Goal: Task Accomplishment & Management: Use online tool/utility

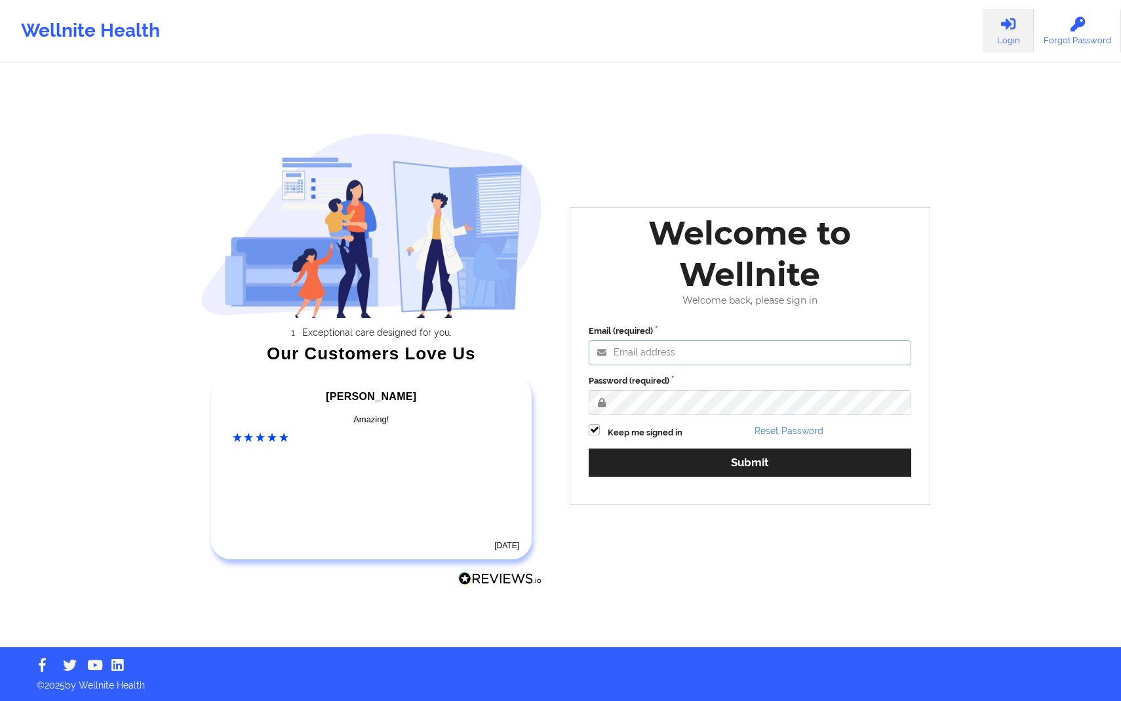
click at [690, 348] on input "Email (required)" at bounding box center [750, 352] width 322 height 25
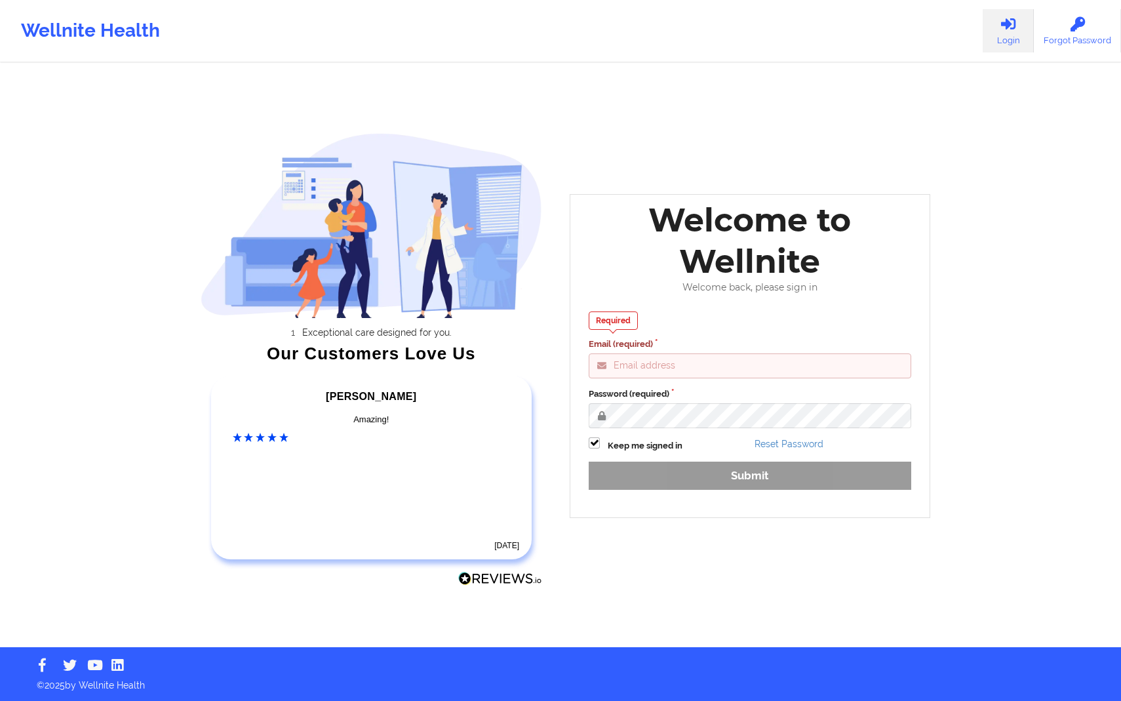
type input "[PERSON_NAME][EMAIL_ADDRESS][DOMAIN_NAME]"
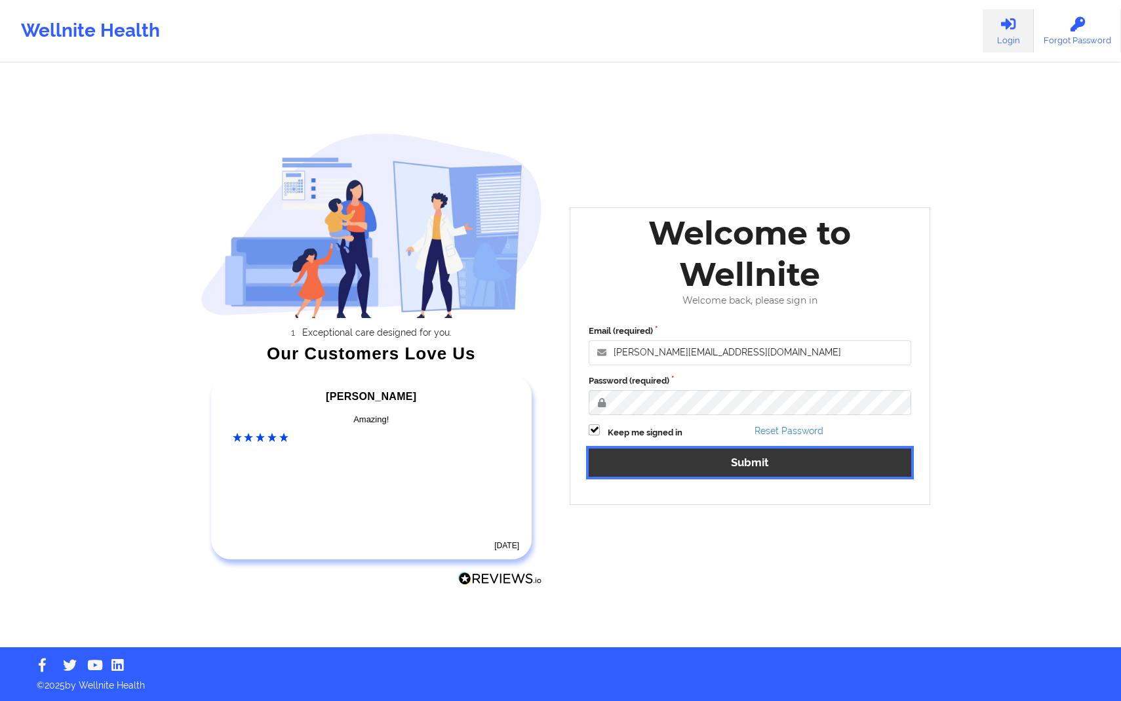
click at [730, 465] on button "Submit" at bounding box center [750, 462] width 322 height 28
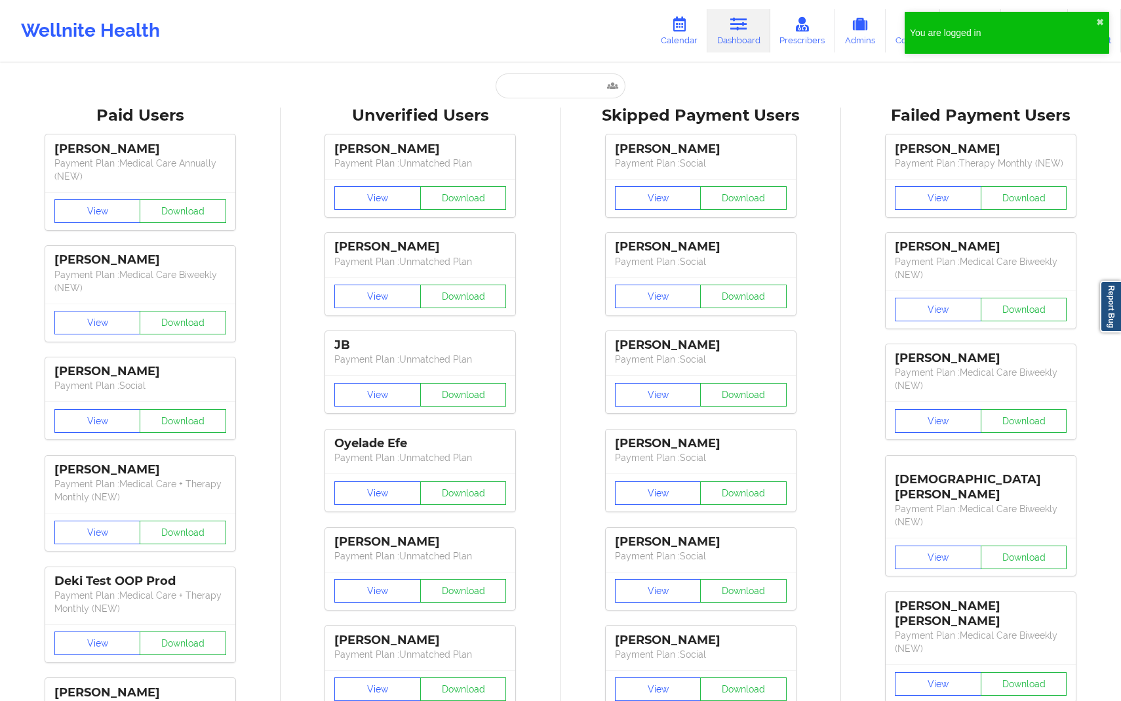
click at [688, 39] on link "Calendar" at bounding box center [679, 30] width 56 height 43
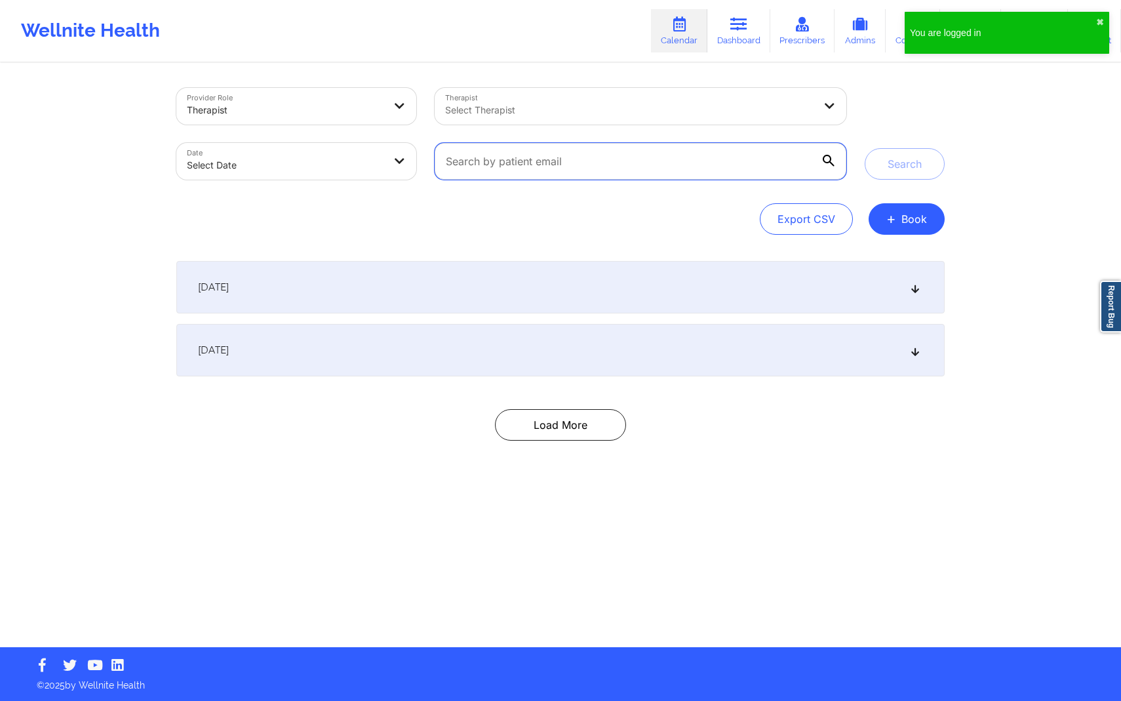
click at [628, 168] on input "text" at bounding box center [641, 161] width 412 height 37
paste input "[EMAIL_ADDRESS][DOMAIN_NAME]"
type input "[EMAIL_ADDRESS][DOMAIN_NAME]"
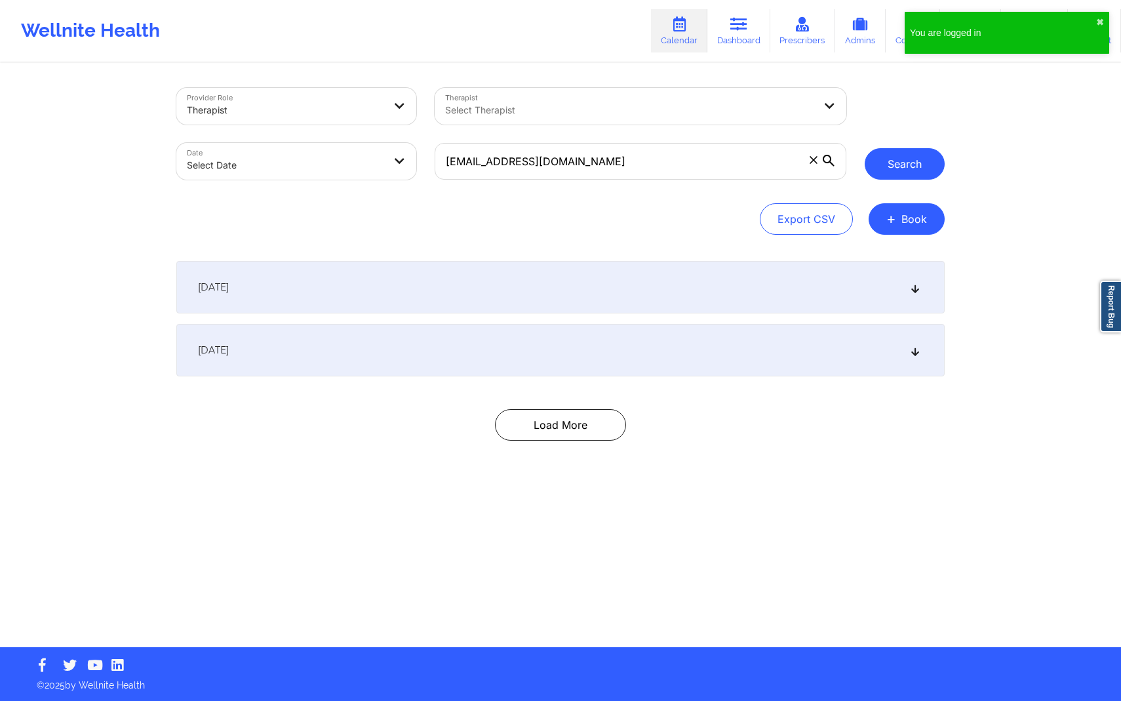
click at [886, 171] on button "Search" at bounding box center [905, 163] width 80 height 31
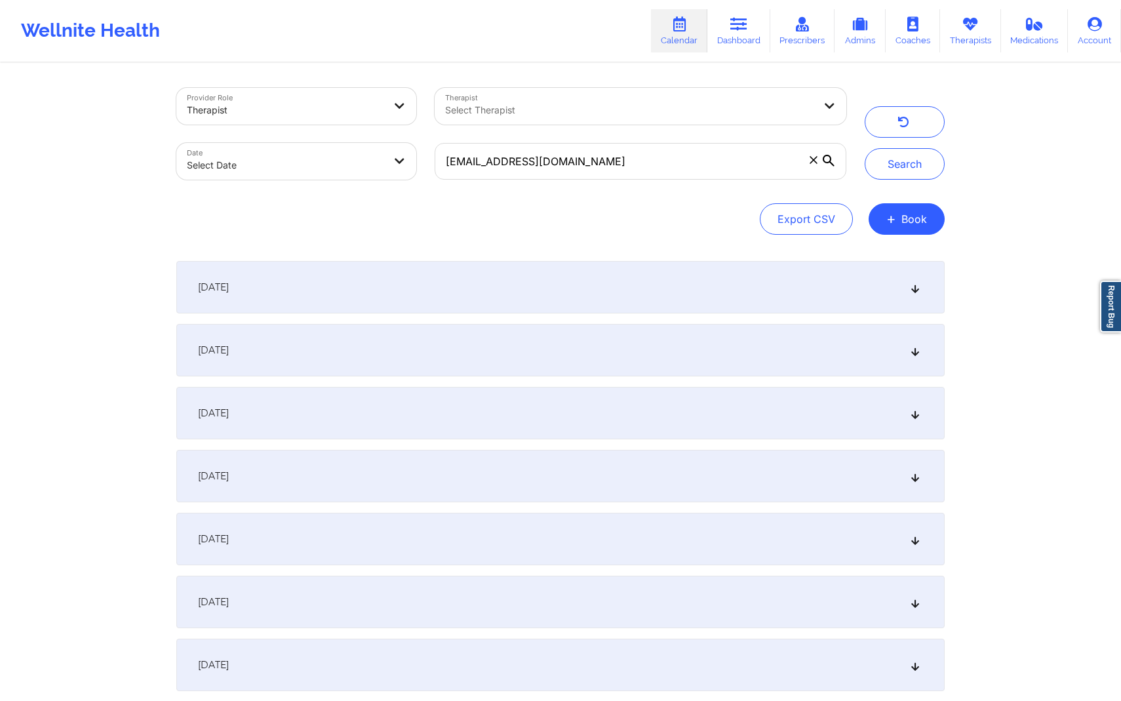
click at [839, 280] on div "[DATE]" at bounding box center [560, 287] width 768 height 52
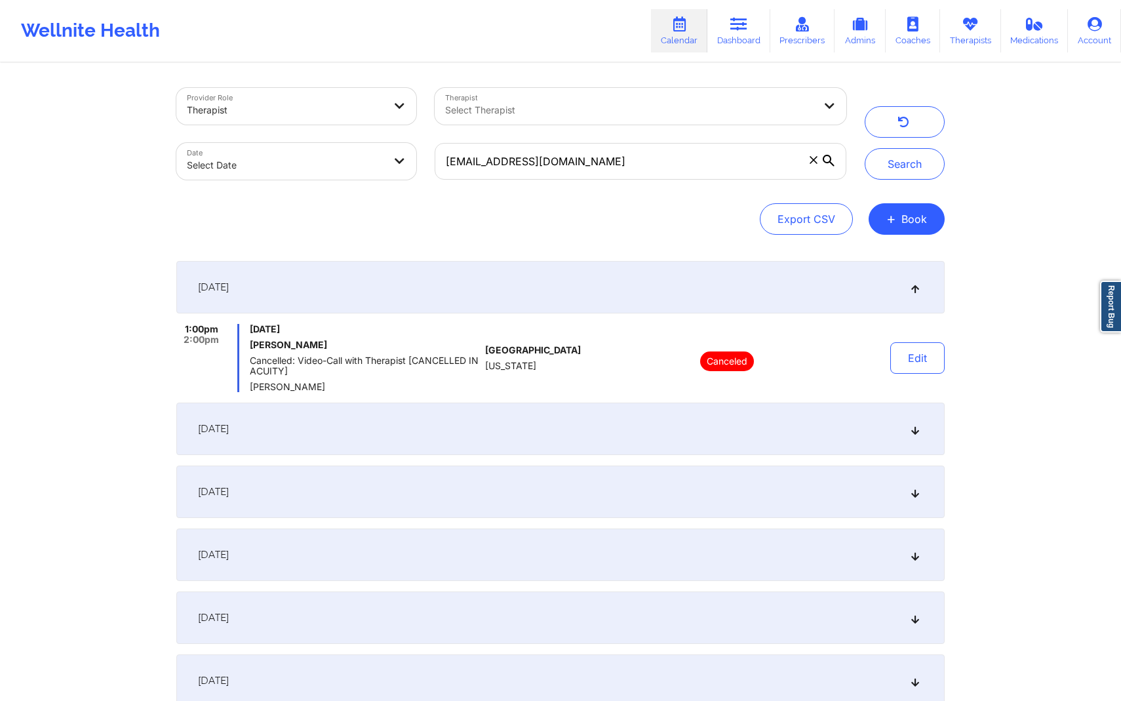
click at [776, 427] on div "[DATE]" at bounding box center [560, 428] width 768 height 52
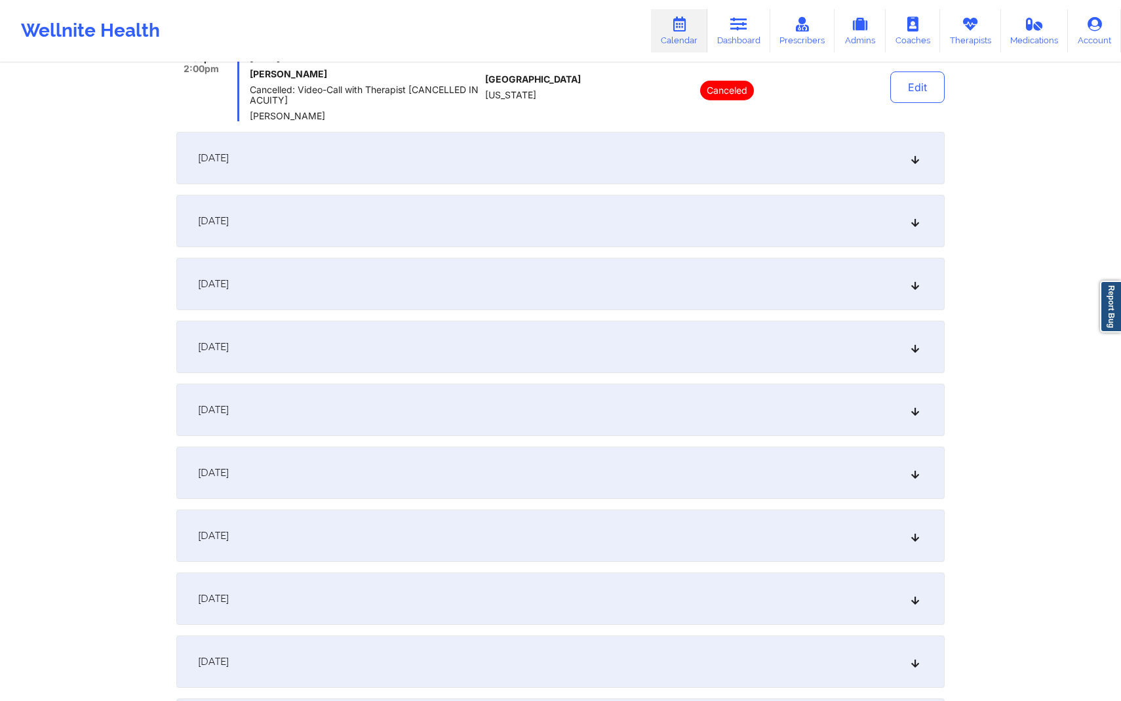
scroll to position [286, 0]
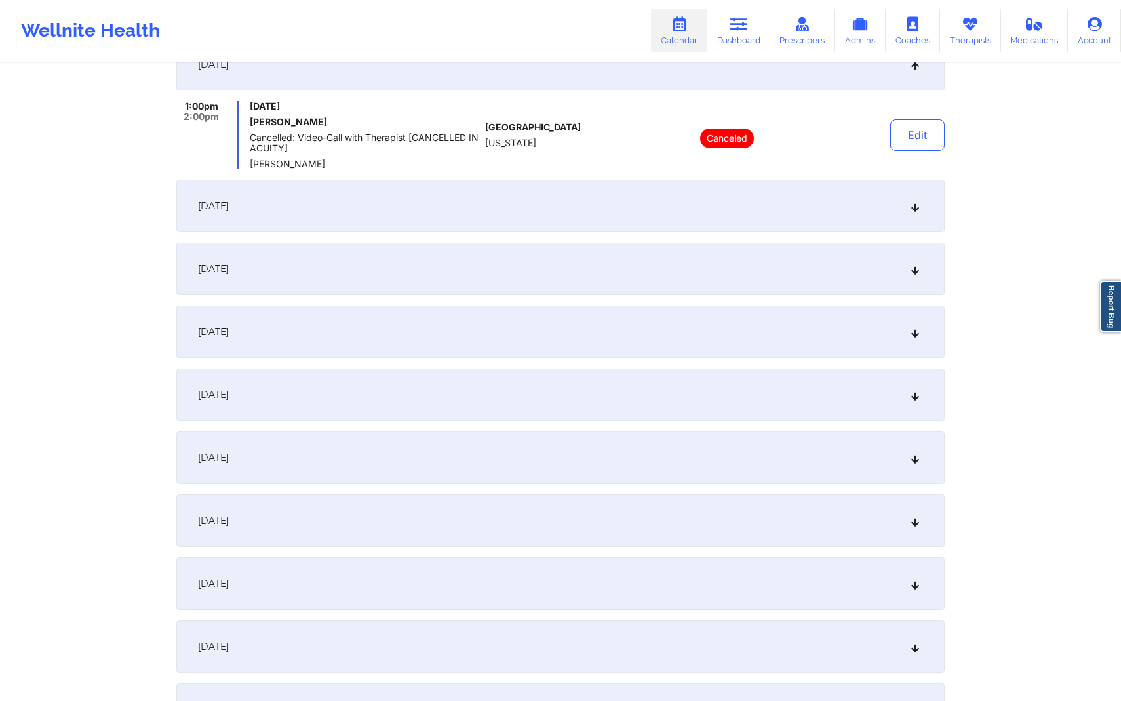
click at [765, 224] on div "[DATE]" at bounding box center [560, 206] width 768 height 52
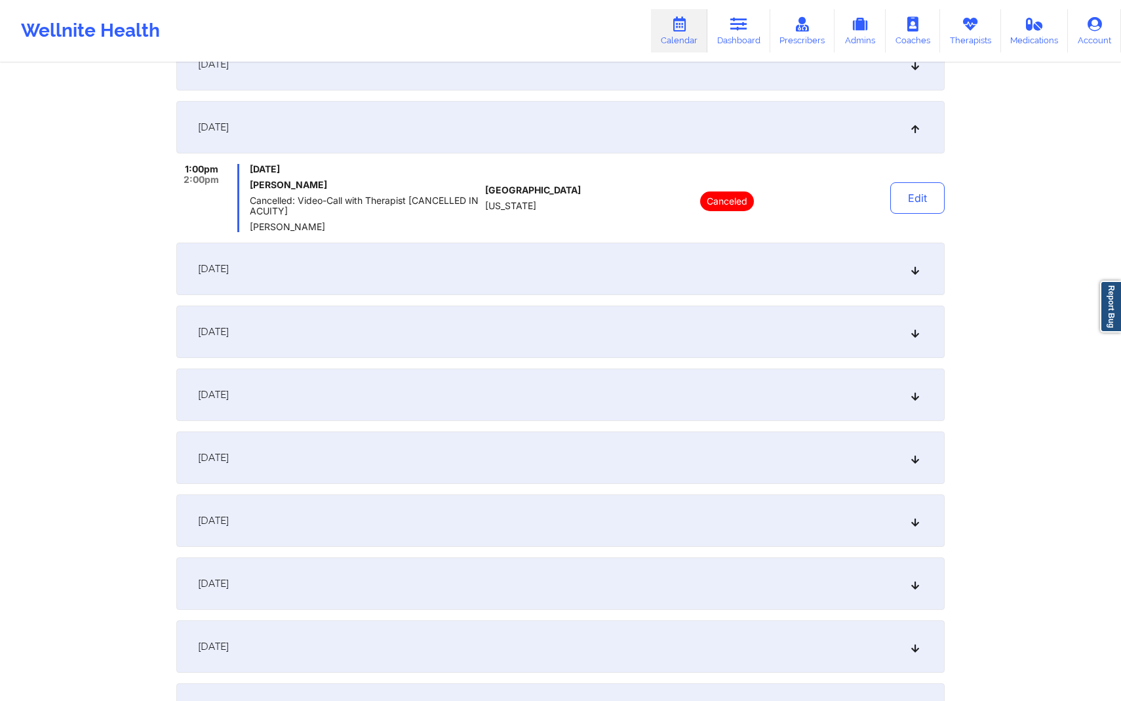
click at [754, 284] on div "[DATE]" at bounding box center [560, 269] width 768 height 52
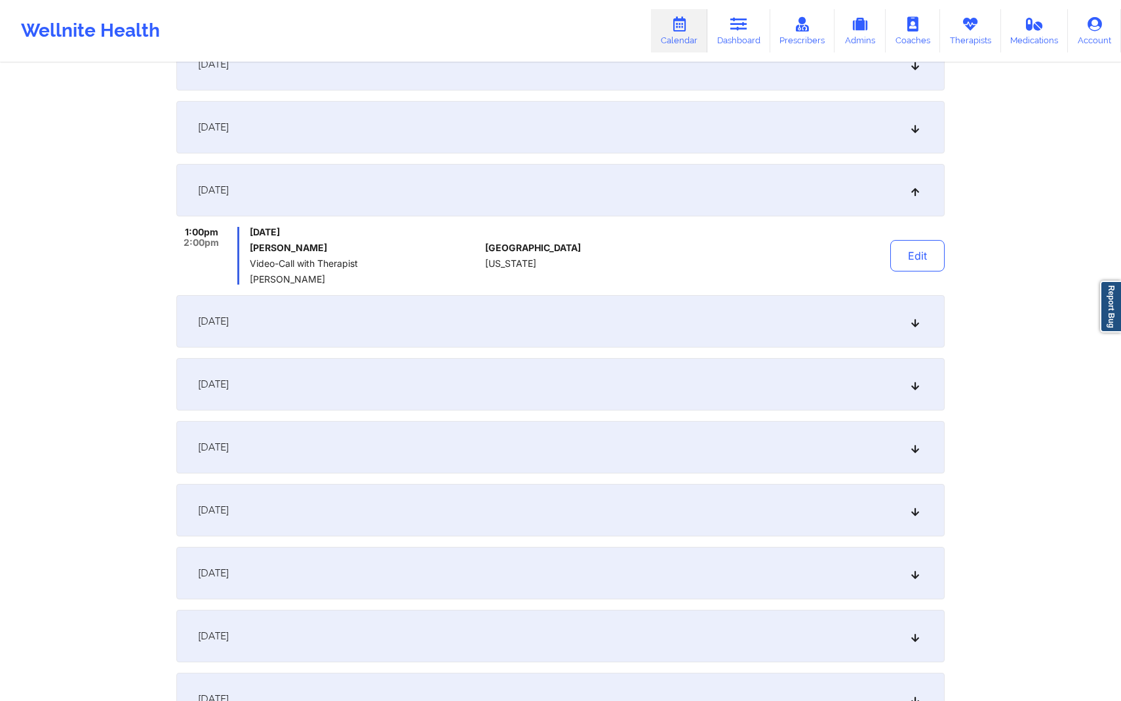
click at [747, 366] on div "[DATE]" at bounding box center [560, 384] width 768 height 52
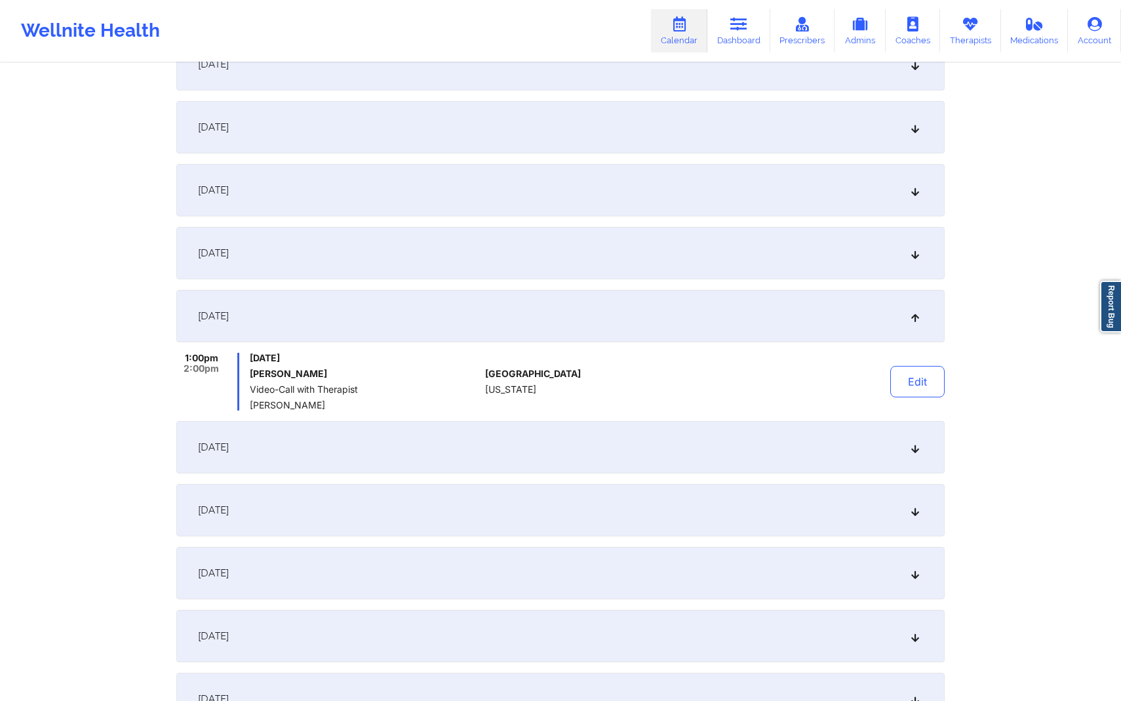
click at [741, 456] on div "[DATE]" at bounding box center [560, 447] width 768 height 52
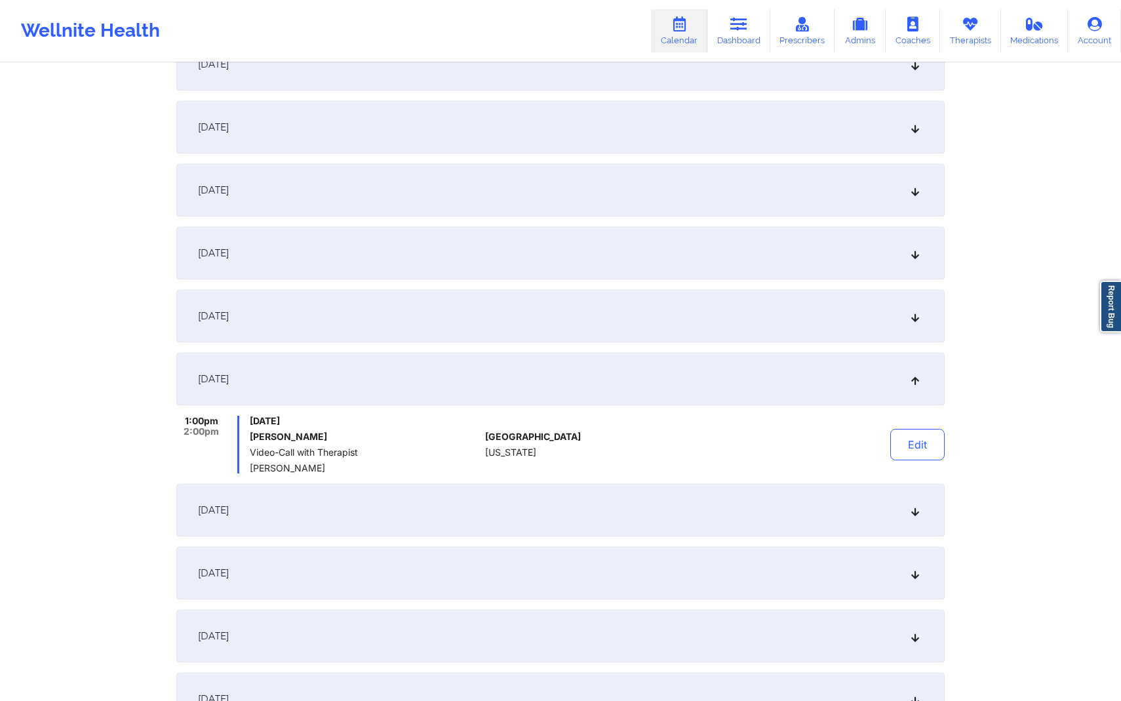
scroll to position [0, 0]
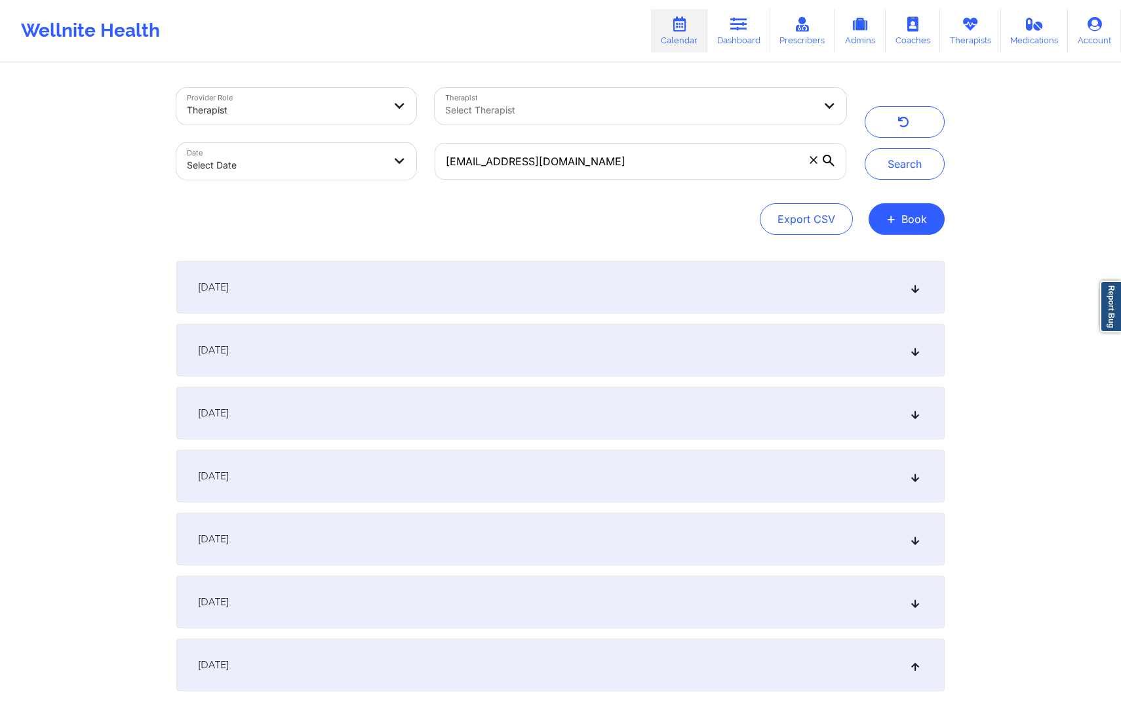
click at [819, 158] on span at bounding box center [813, 159] width 13 height 13
click at [819, 158] on input "[EMAIL_ADDRESS][DOMAIN_NAME]" at bounding box center [641, 161] width 412 height 37
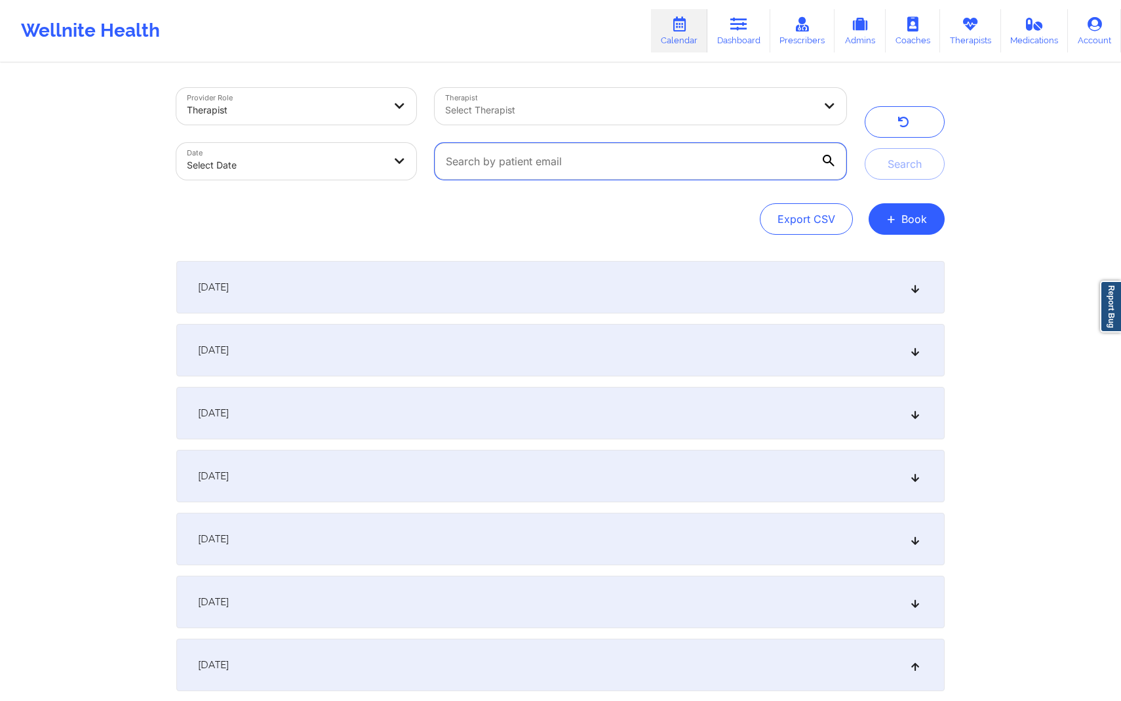
paste input "[EMAIL_ADDRESS][DOMAIN_NAME]"
type input "[EMAIL_ADDRESS][DOMAIN_NAME]"
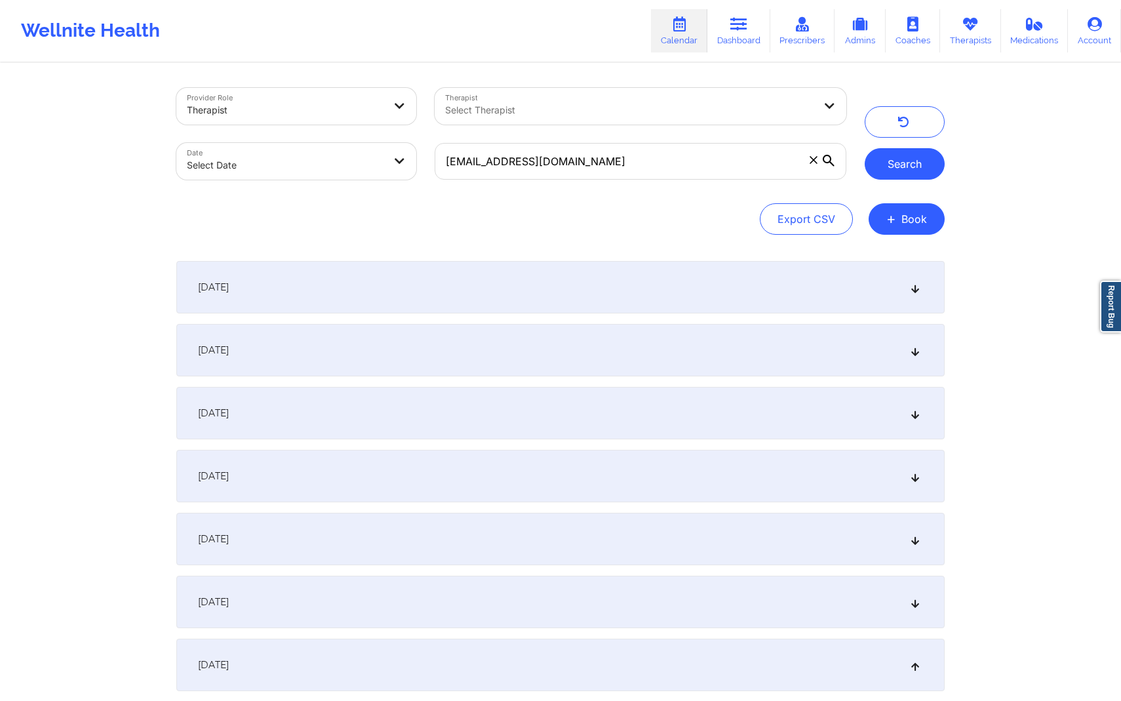
click at [919, 166] on button "Search" at bounding box center [905, 163] width 80 height 31
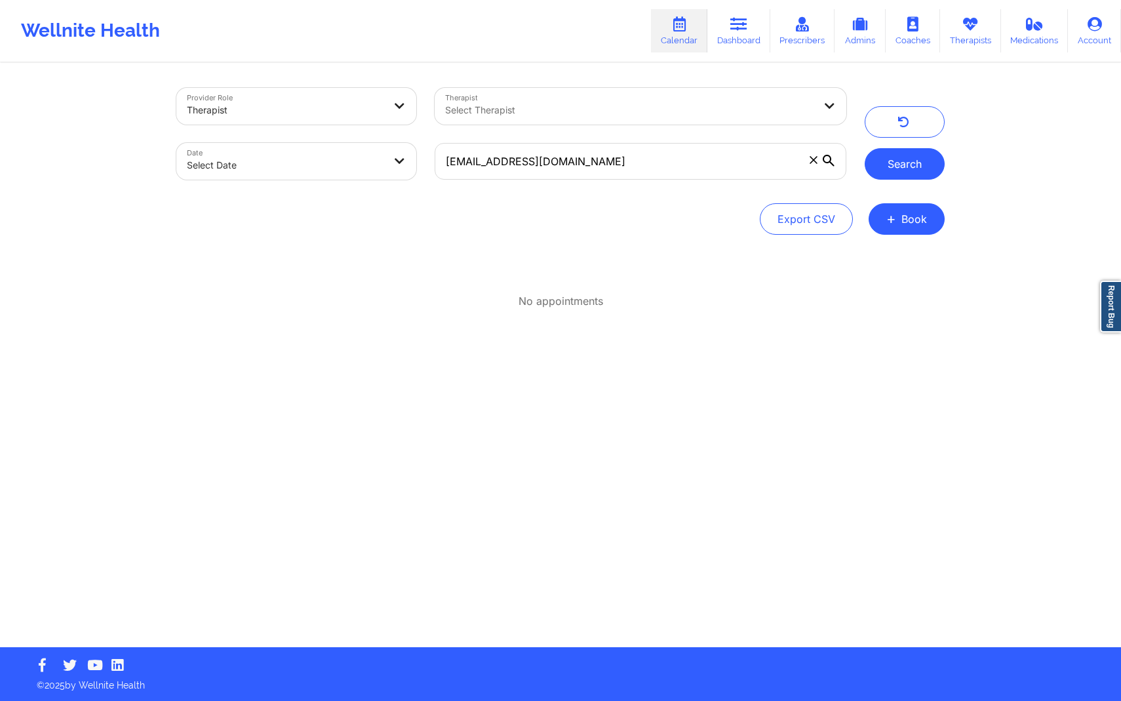
click at [914, 168] on button "Search" at bounding box center [905, 163] width 80 height 31
click at [816, 163] on icon at bounding box center [814, 160] width 8 height 8
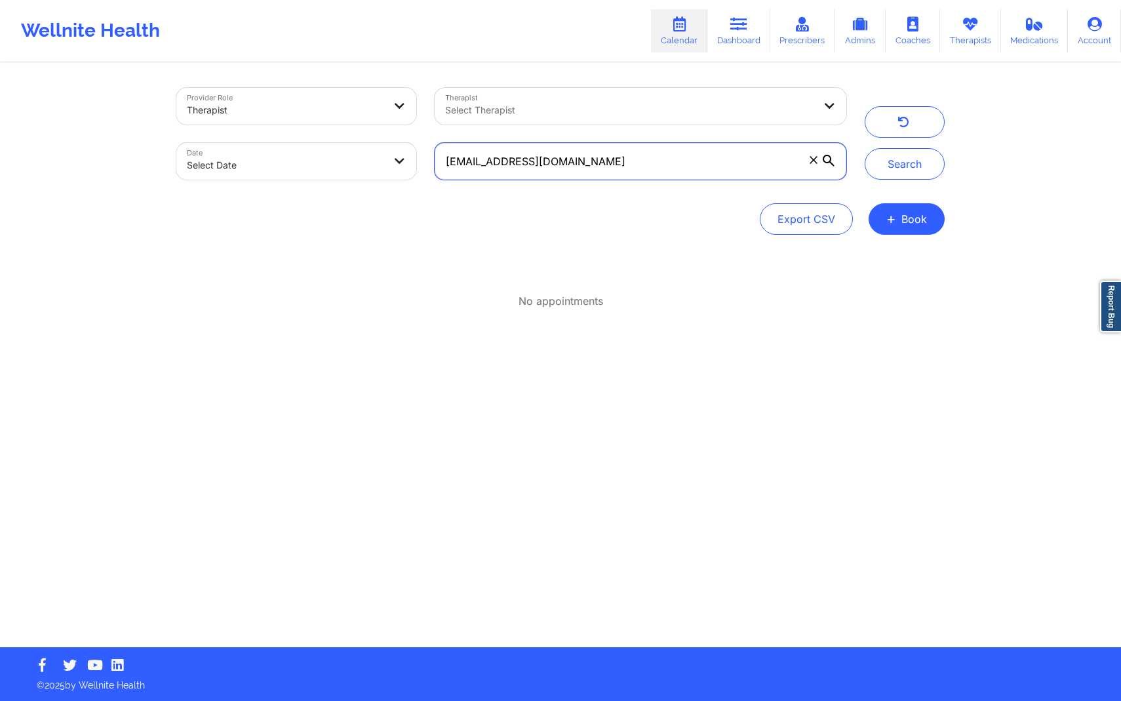
click at [816, 163] on input "[EMAIL_ADDRESS][DOMAIN_NAME]" at bounding box center [641, 161] width 412 height 37
paste input "[EMAIL_ADDRESS][DOMAIN_NAME]"
type input "[EMAIL_ADDRESS][DOMAIN_NAME]"
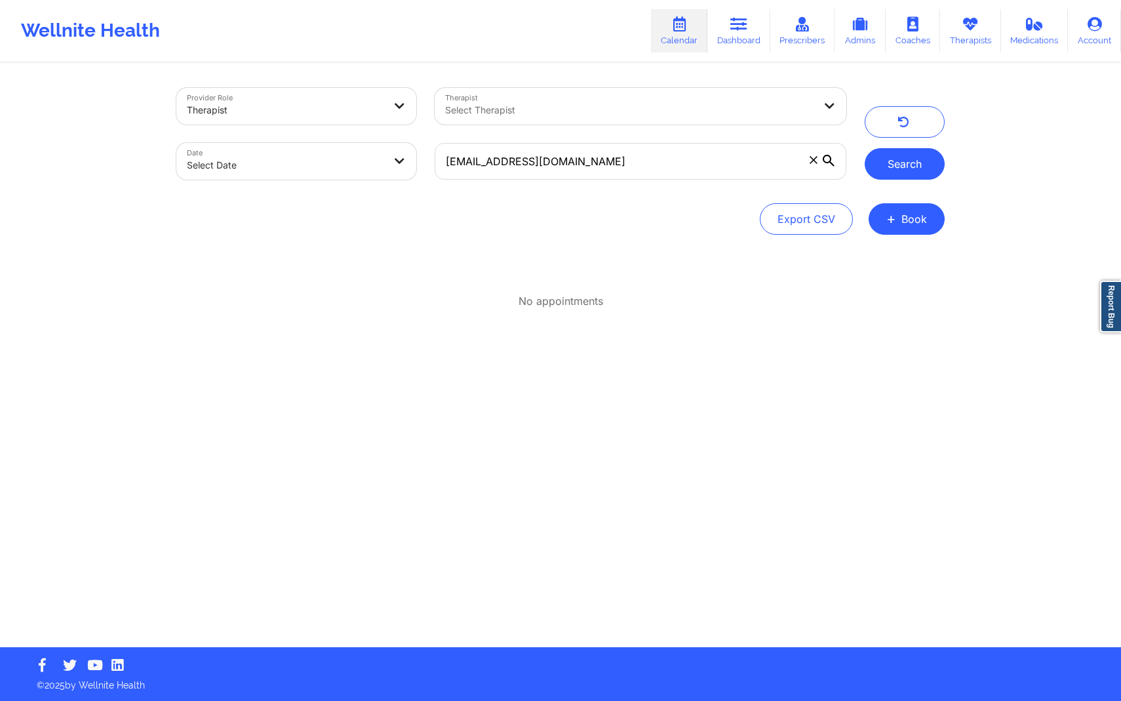
click at [912, 171] on button "Search" at bounding box center [905, 163] width 80 height 31
click at [818, 164] on span at bounding box center [813, 159] width 13 height 13
click at [818, 164] on input "[EMAIL_ADDRESS][DOMAIN_NAME]" at bounding box center [641, 161] width 412 height 37
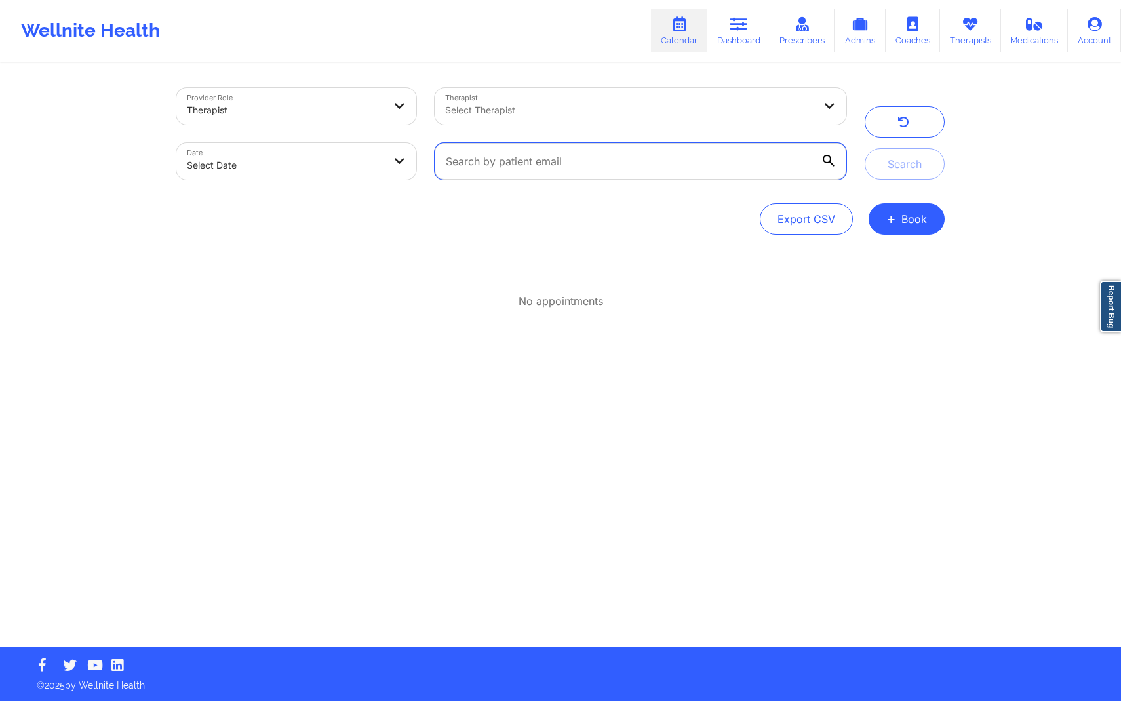
paste input "[EMAIL_ADDRESS][DOMAIN_NAME]"
type input "[EMAIL_ADDRESS][DOMAIN_NAME]"
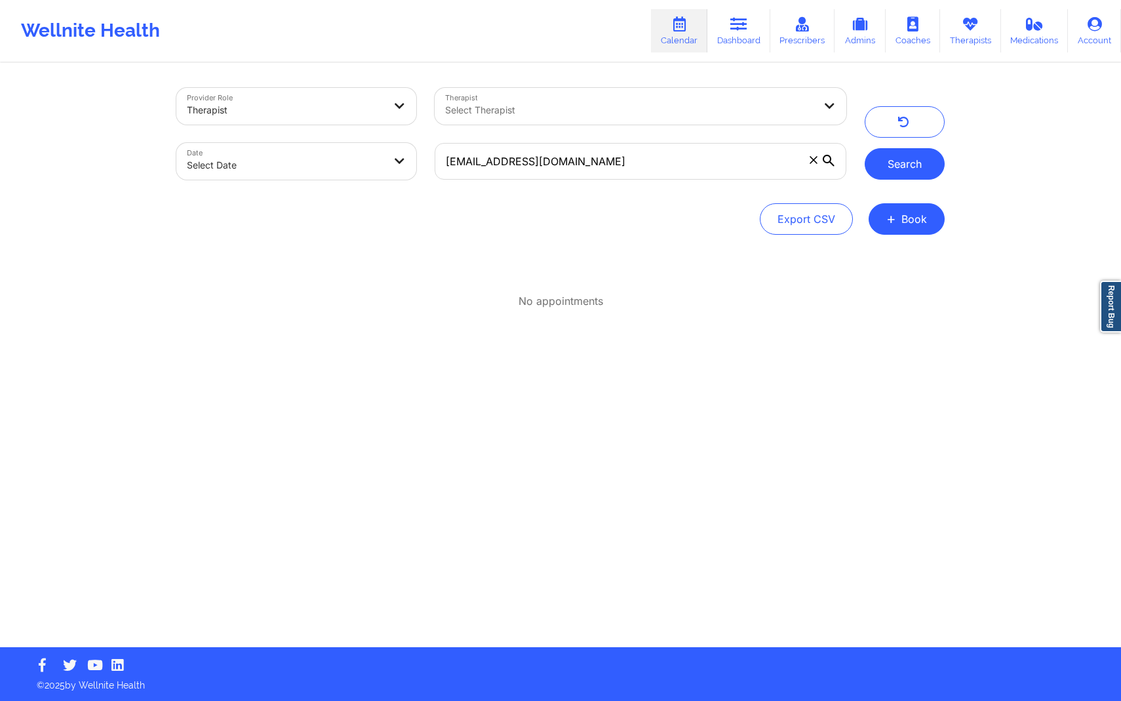
click at [916, 174] on button "Search" at bounding box center [905, 163] width 80 height 31
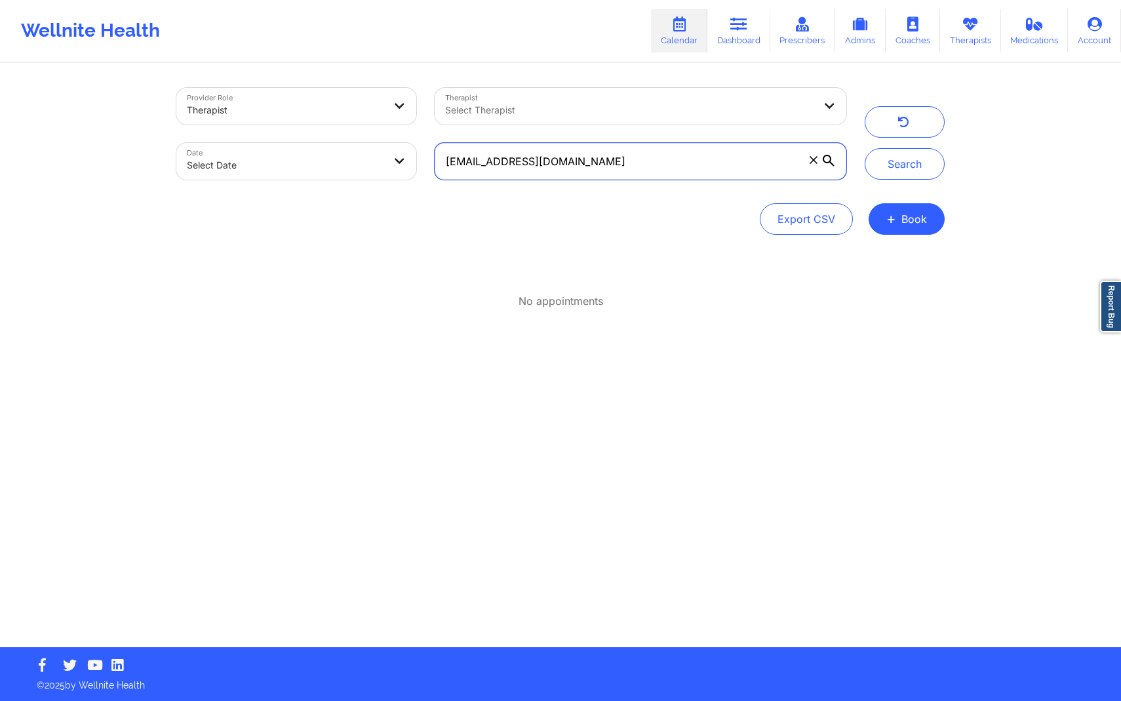
click at [811, 167] on input "[EMAIL_ADDRESS][DOMAIN_NAME]" at bounding box center [641, 161] width 412 height 37
click at [812, 156] on icon at bounding box center [814, 160] width 8 height 8
click at [812, 155] on input "[EMAIL_ADDRESS][DOMAIN_NAME]" at bounding box center [641, 161] width 412 height 37
paste input "[EMAIL_ADDRESS][DOMAIN_NAME]"
type input "[EMAIL_ADDRESS][DOMAIN_NAME]"
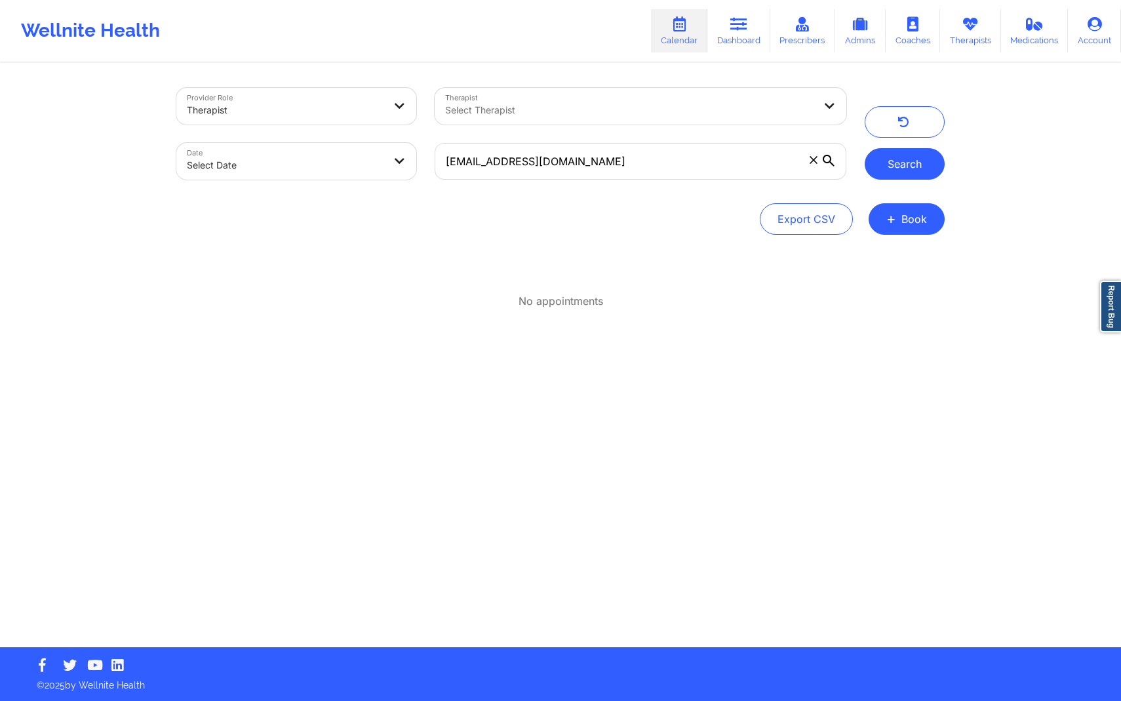
click at [887, 175] on button "Search" at bounding box center [905, 163] width 80 height 31
click at [807, 159] on span at bounding box center [813, 159] width 13 height 13
click at [807, 159] on input "[EMAIL_ADDRESS][DOMAIN_NAME]" at bounding box center [641, 161] width 412 height 37
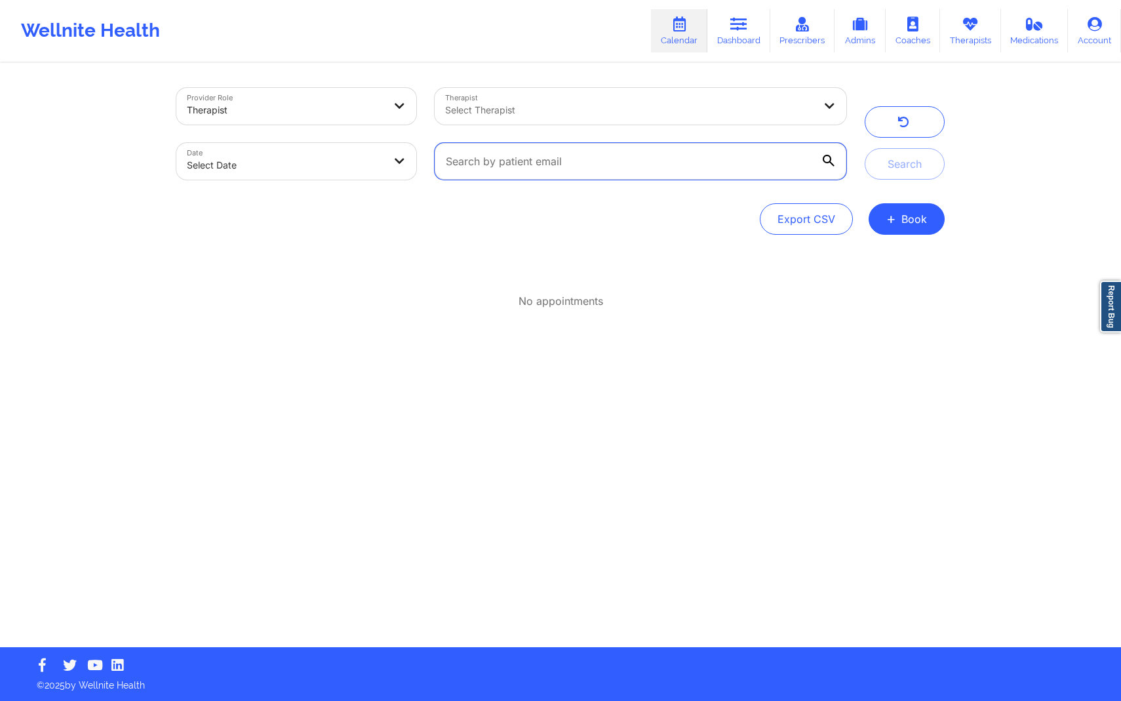
paste input "[EMAIL_ADDRESS][DOMAIN_NAME]"
type input "[EMAIL_ADDRESS][DOMAIN_NAME]"
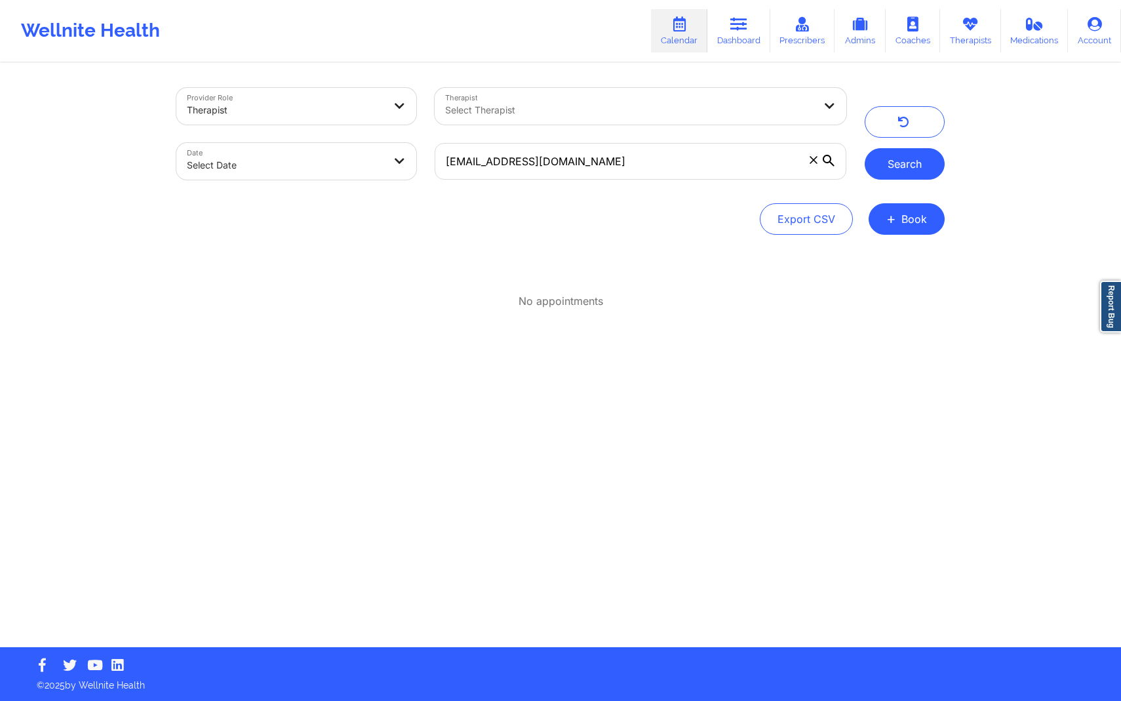
click at [880, 174] on button "Search" at bounding box center [905, 163] width 80 height 31
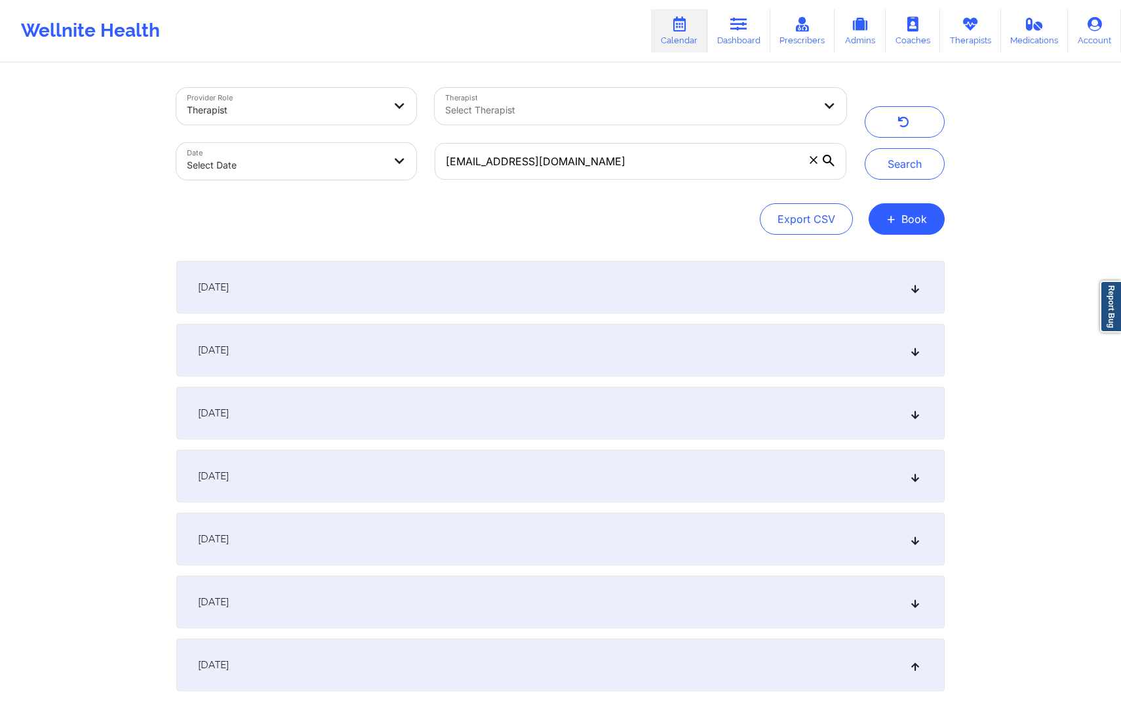
click at [771, 283] on div "[DATE]" at bounding box center [560, 287] width 768 height 52
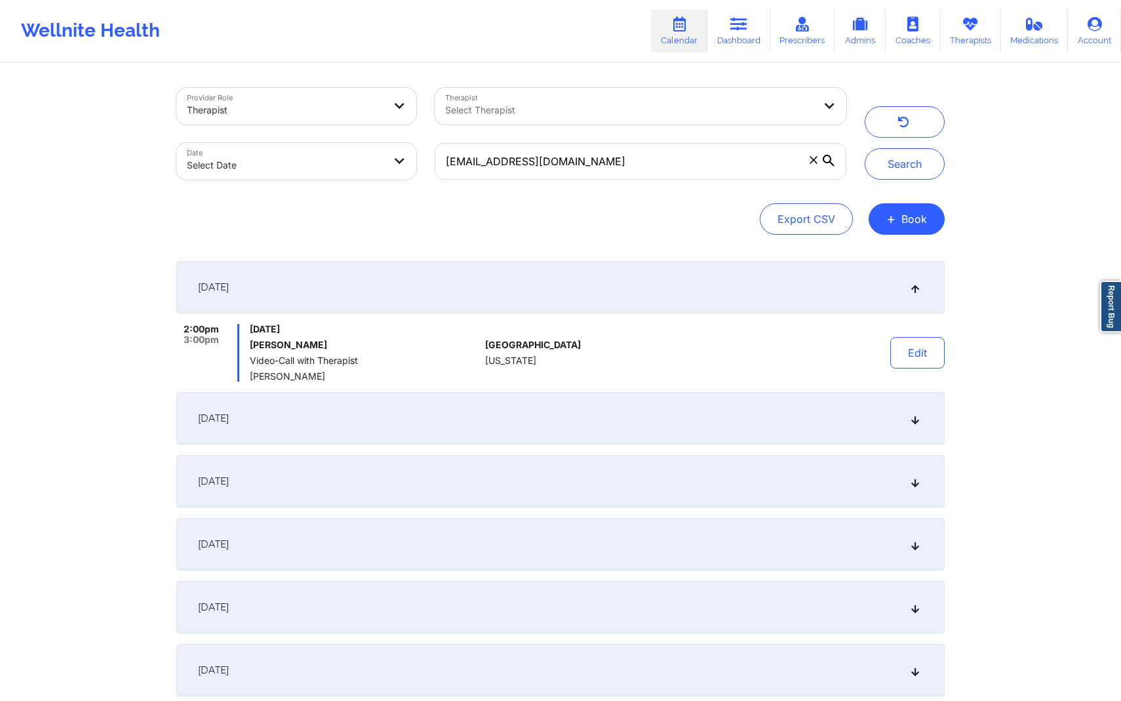
click at [744, 422] on div "[DATE]" at bounding box center [560, 418] width 768 height 52
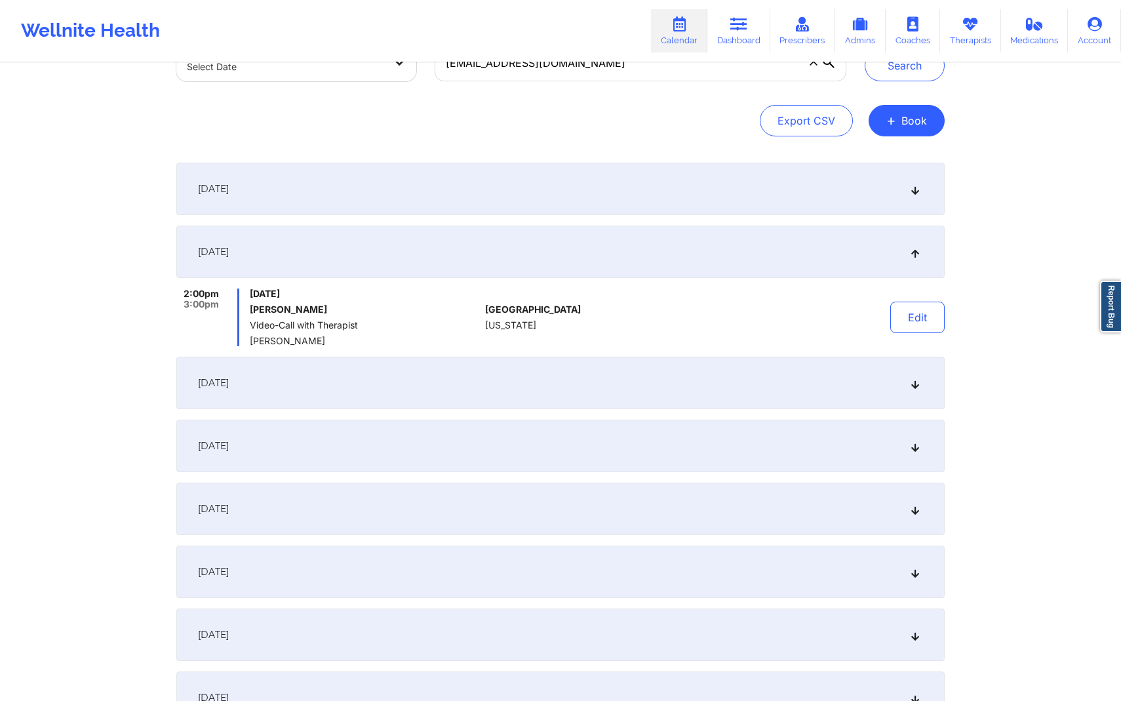
scroll to position [87, 0]
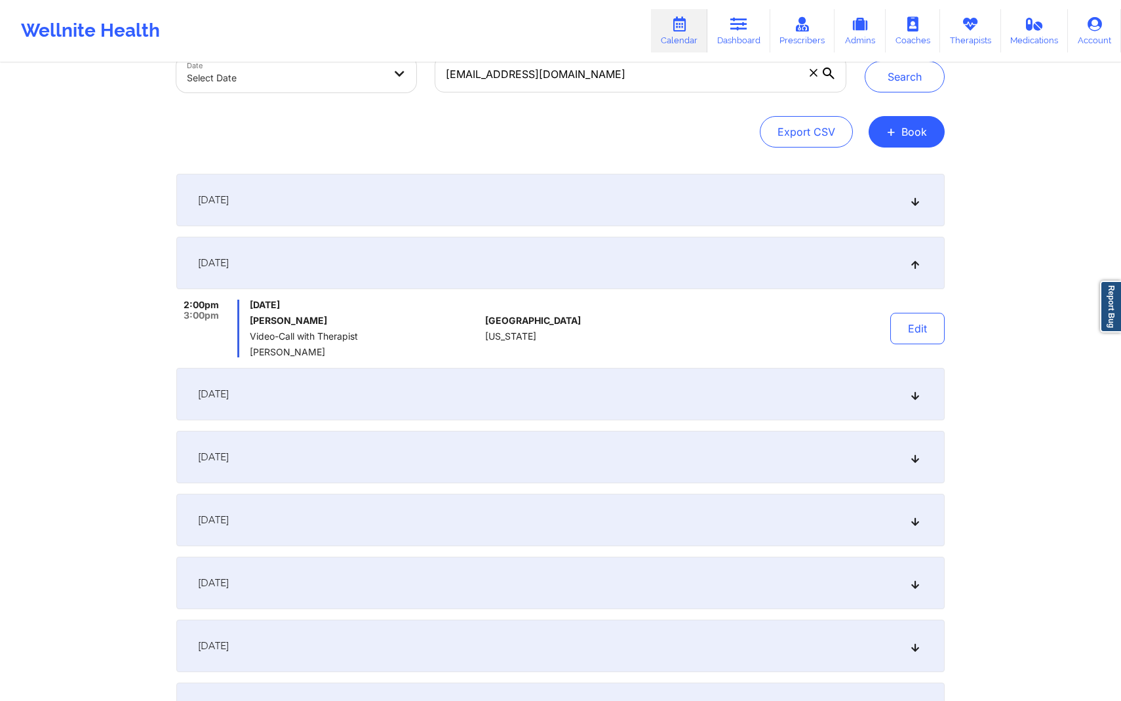
click at [811, 77] on span at bounding box center [813, 72] width 13 height 13
click at [811, 77] on input "[EMAIL_ADDRESS][DOMAIN_NAME]" at bounding box center [641, 74] width 412 height 37
paste input "[EMAIL_ADDRESS][DOMAIN_NAME]"
type input "[EMAIL_ADDRESS][DOMAIN_NAME]"
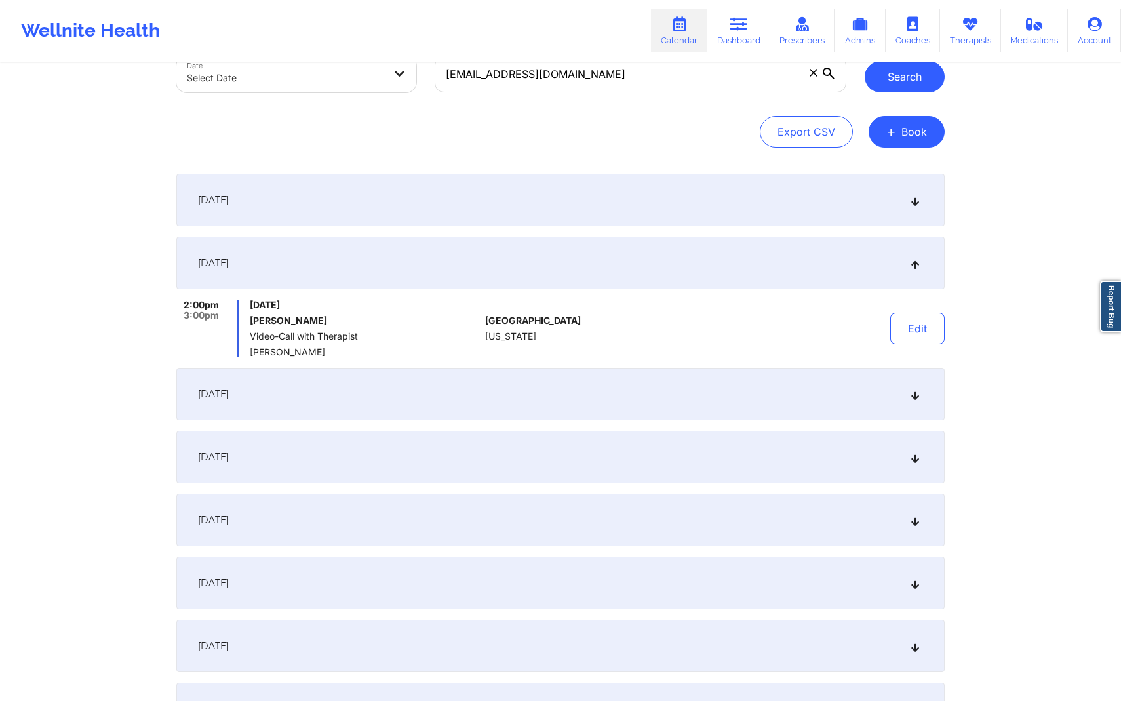
click at [893, 80] on button "Search" at bounding box center [905, 76] width 80 height 31
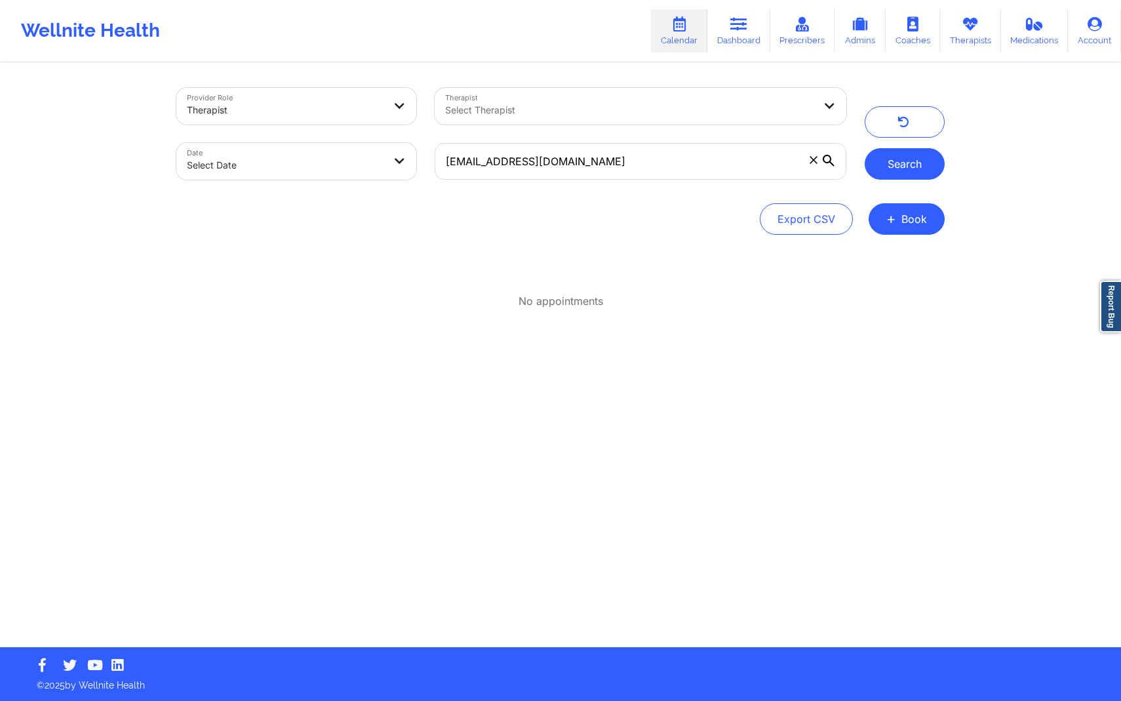
scroll to position [0, 0]
